Goal: Task Accomplishment & Management: Use online tool/utility

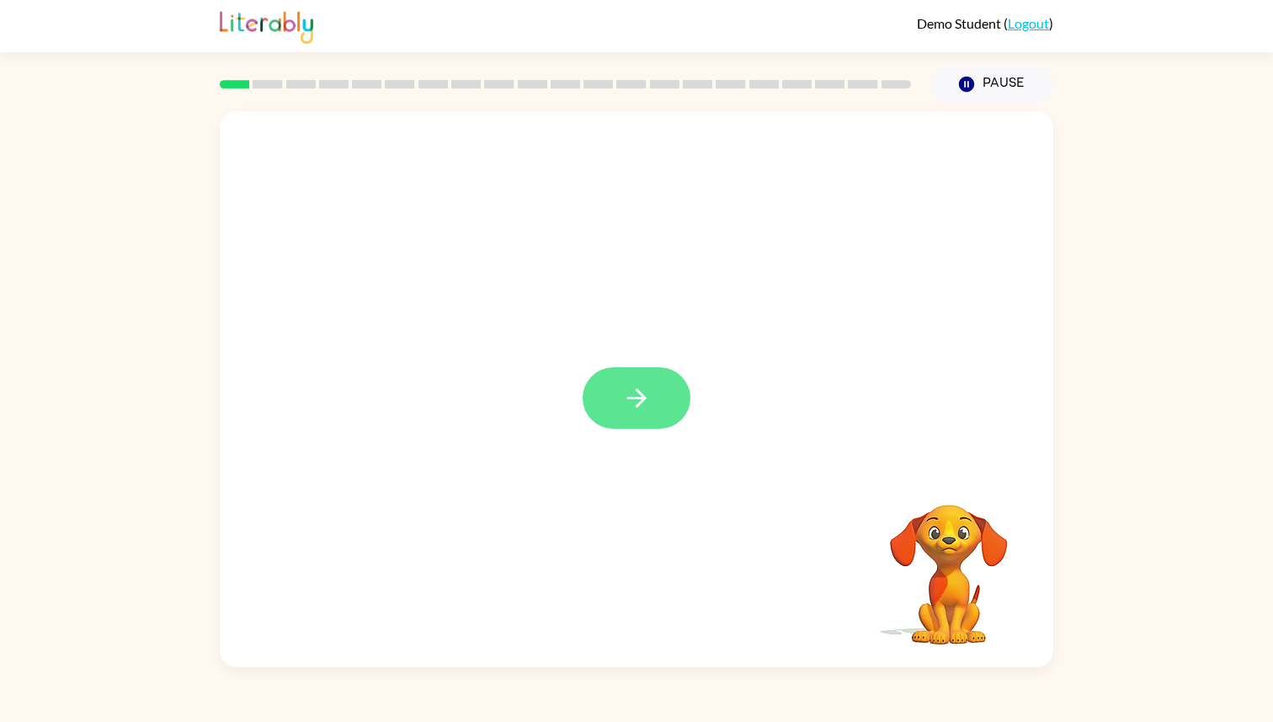
click at [606, 391] on button "button" at bounding box center [637, 397] width 108 height 61
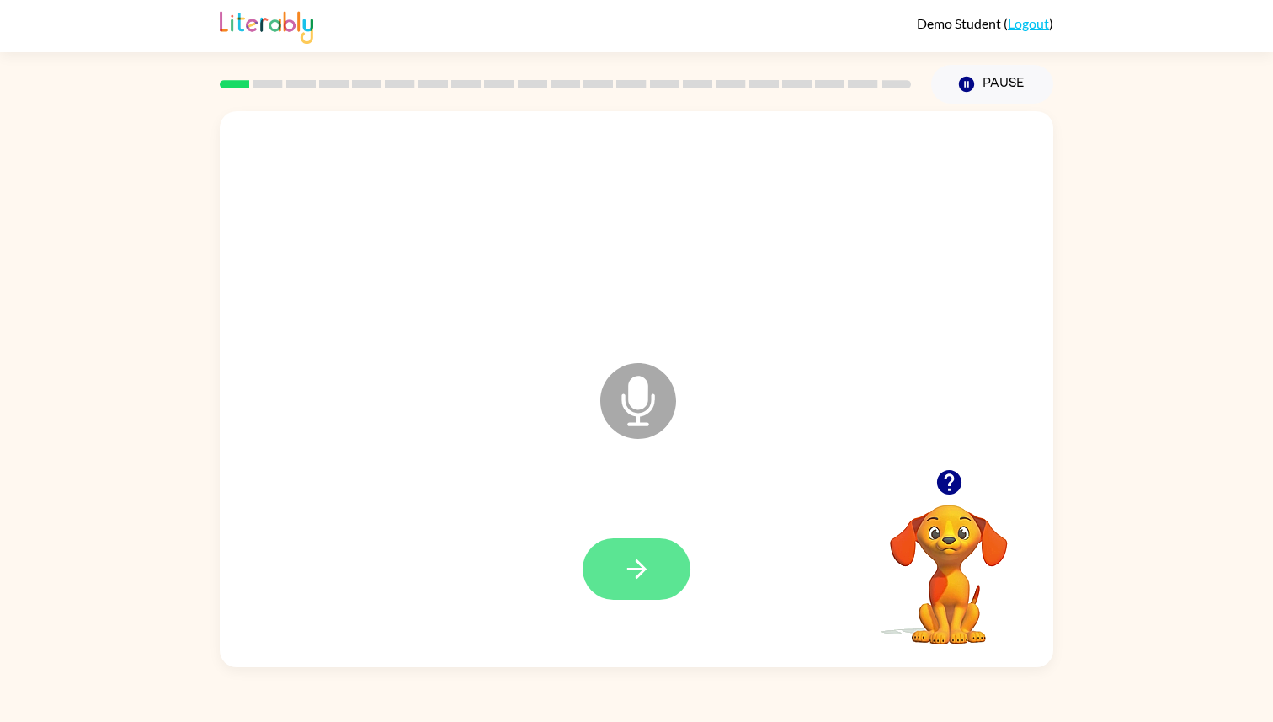
click at [651, 576] on icon "button" at bounding box center [636, 568] width 29 height 29
click at [637, 408] on icon "Microphone The Microphone is here when it is your turn to talk" at bounding box center [722, 422] width 253 height 126
click at [637, 572] on icon "button" at bounding box center [636, 568] width 29 height 29
click at [655, 568] on button "button" at bounding box center [637, 568] width 108 height 61
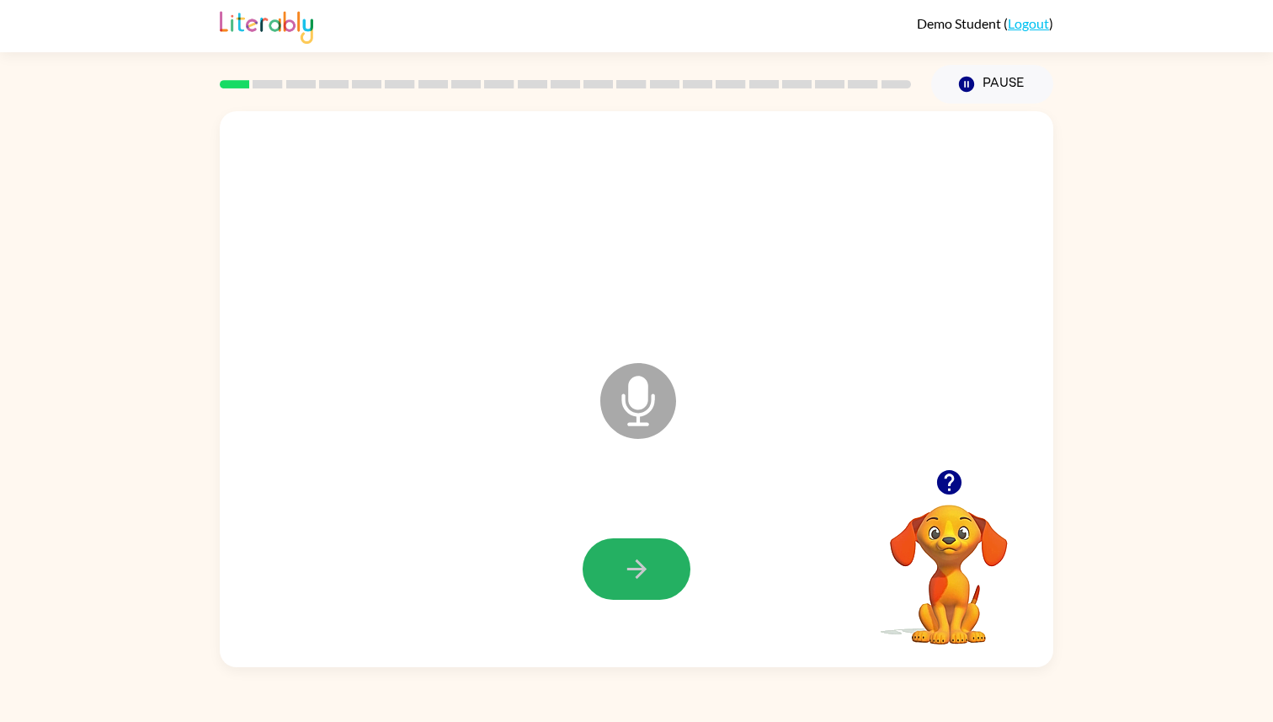
click at [655, 568] on button "button" at bounding box center [637, 568] width 108 height 61
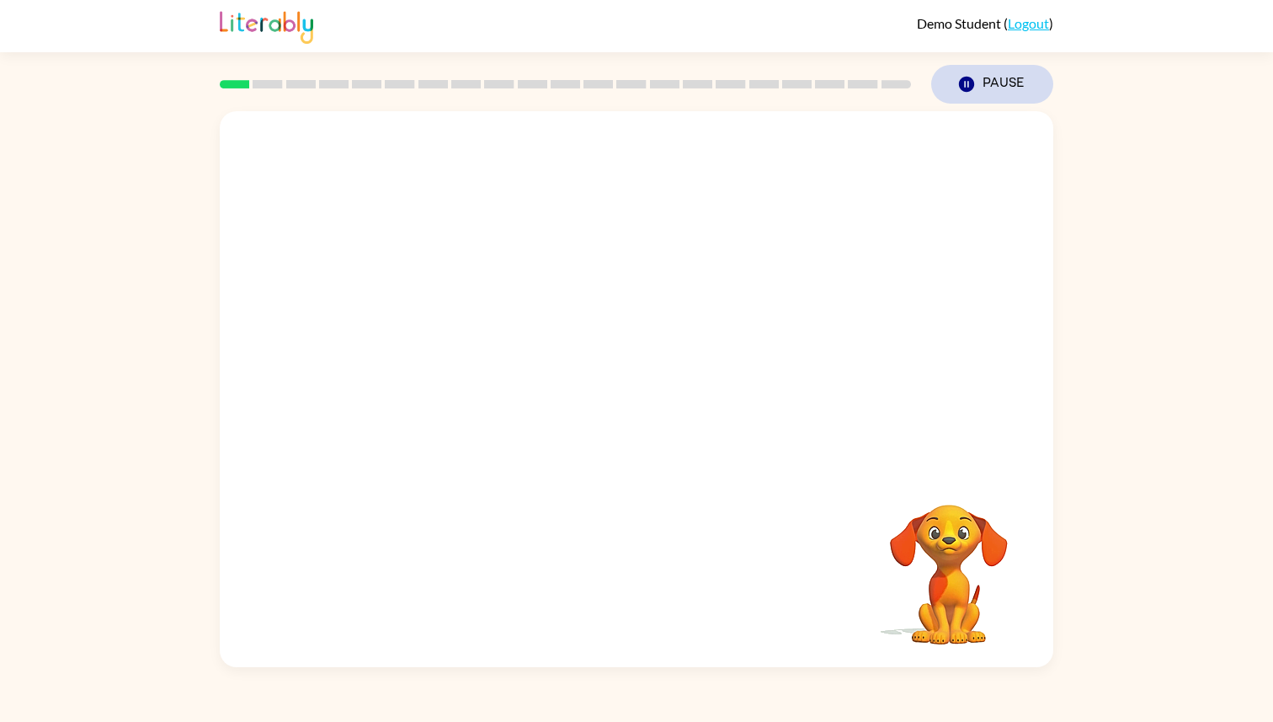
click at [988, 69] on button "Pause Pause" at bounding box center [992, 84] width 122 height 39
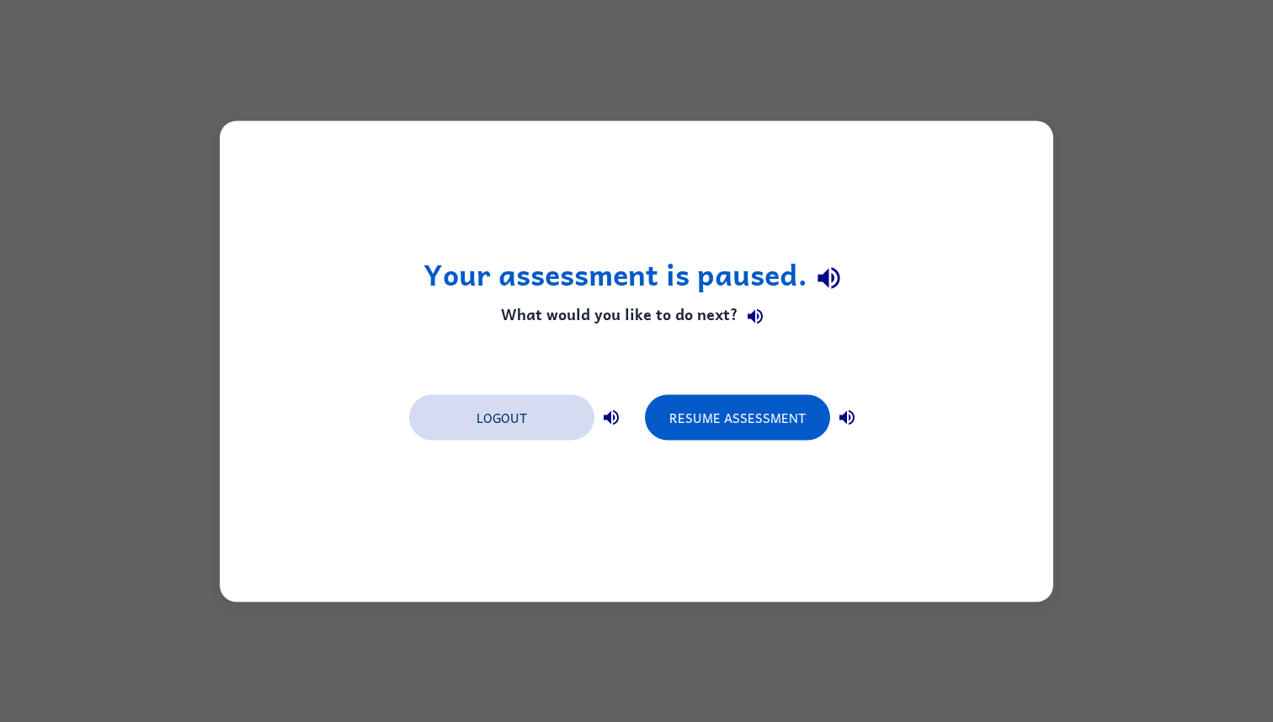
click at [518, 419] on button "Logout" at bounding box center [501, 416] width 185 height 45
